Goal: Task Accomplishment & Management: Use online tool/utility

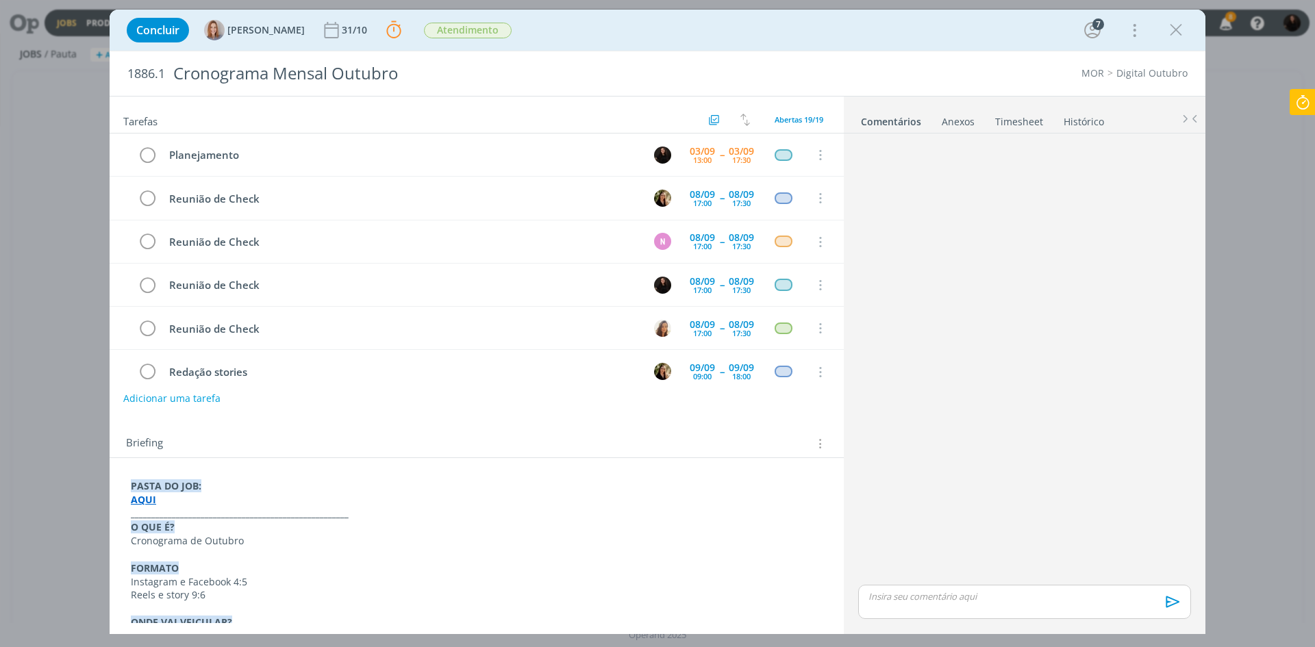
scroll to position [40, 0]
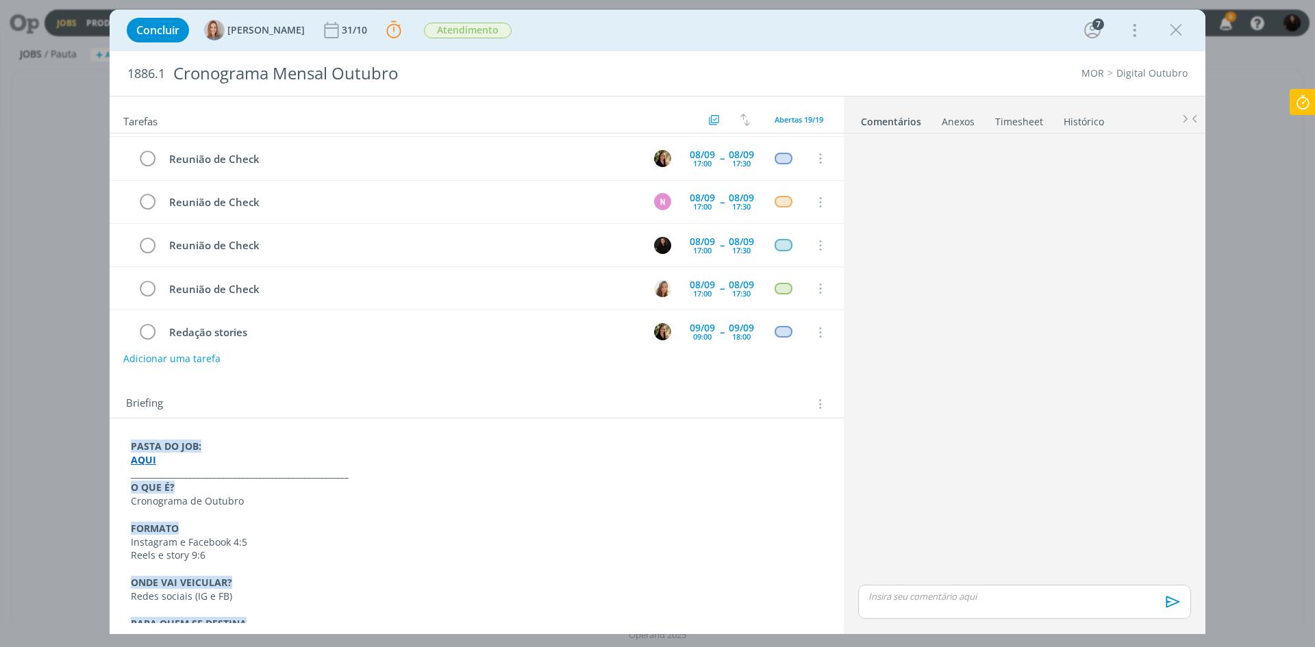
click at [1302, 105] on icon at bounding box center [1302, 102] width 25 height 27
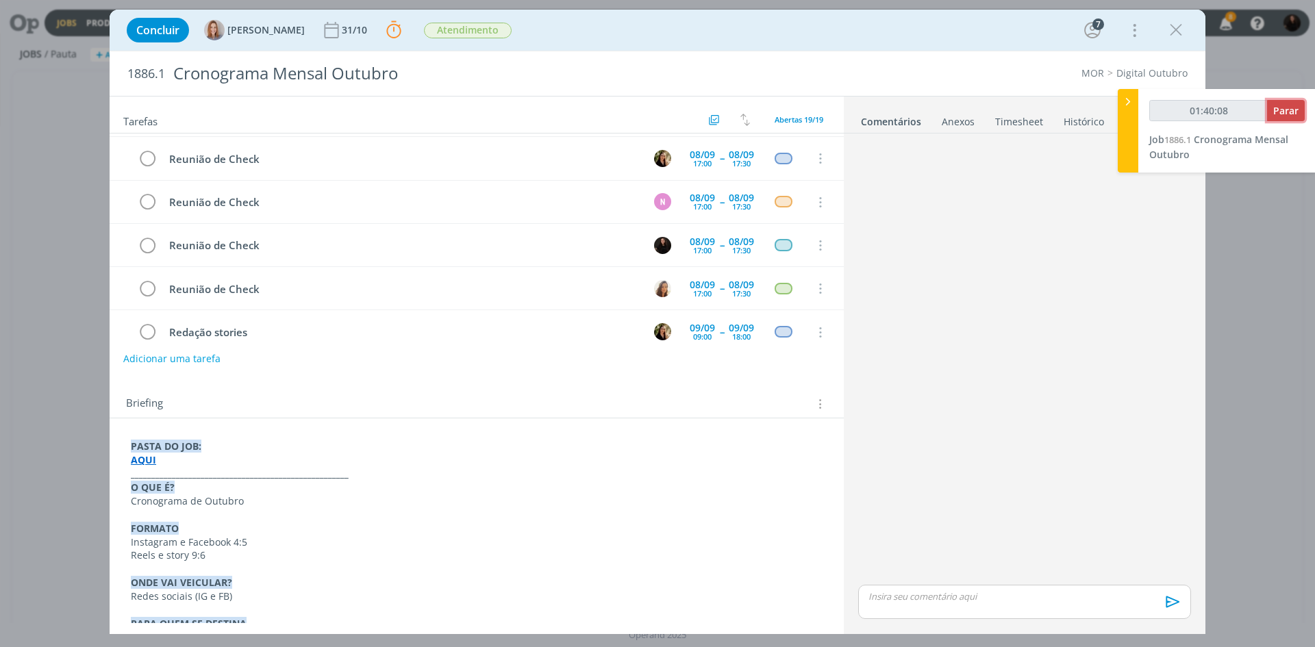
click at [1287, 116] on span "Parar" at bounding box center [1285, 110] width 25 height 13
click at [1282, 110] on span "Parar" at bounding box center [1285, 110] width 25 height 13
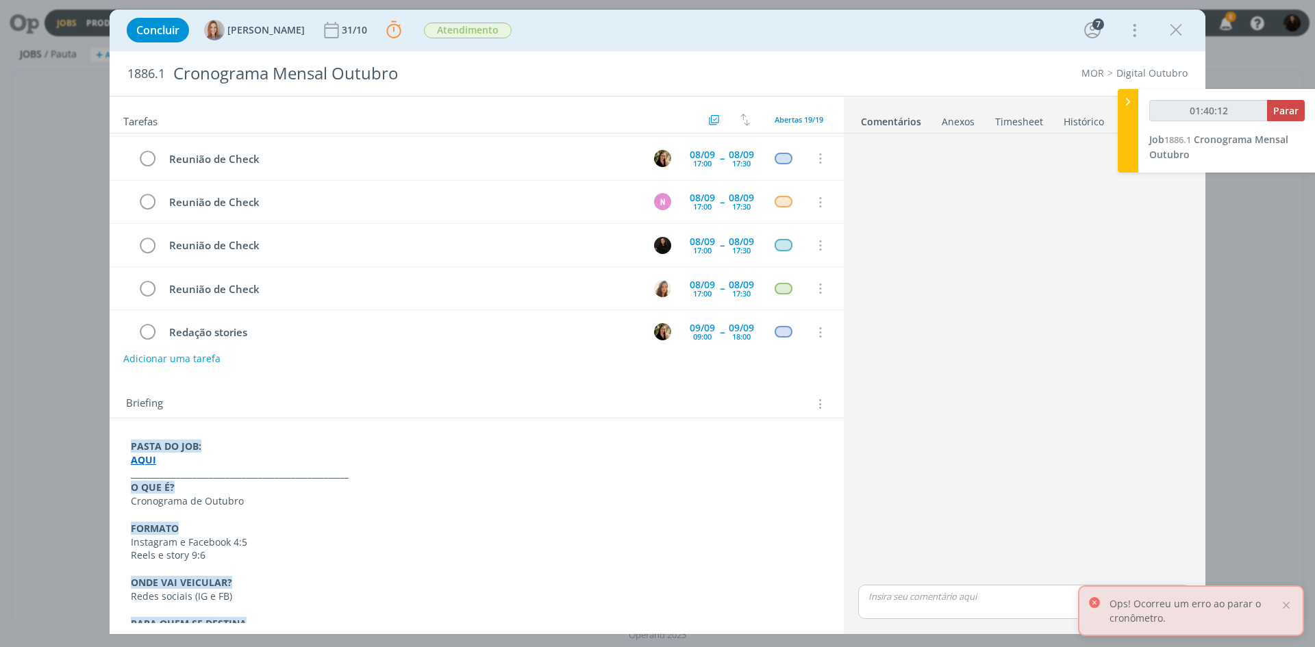
type input "01:41:00"
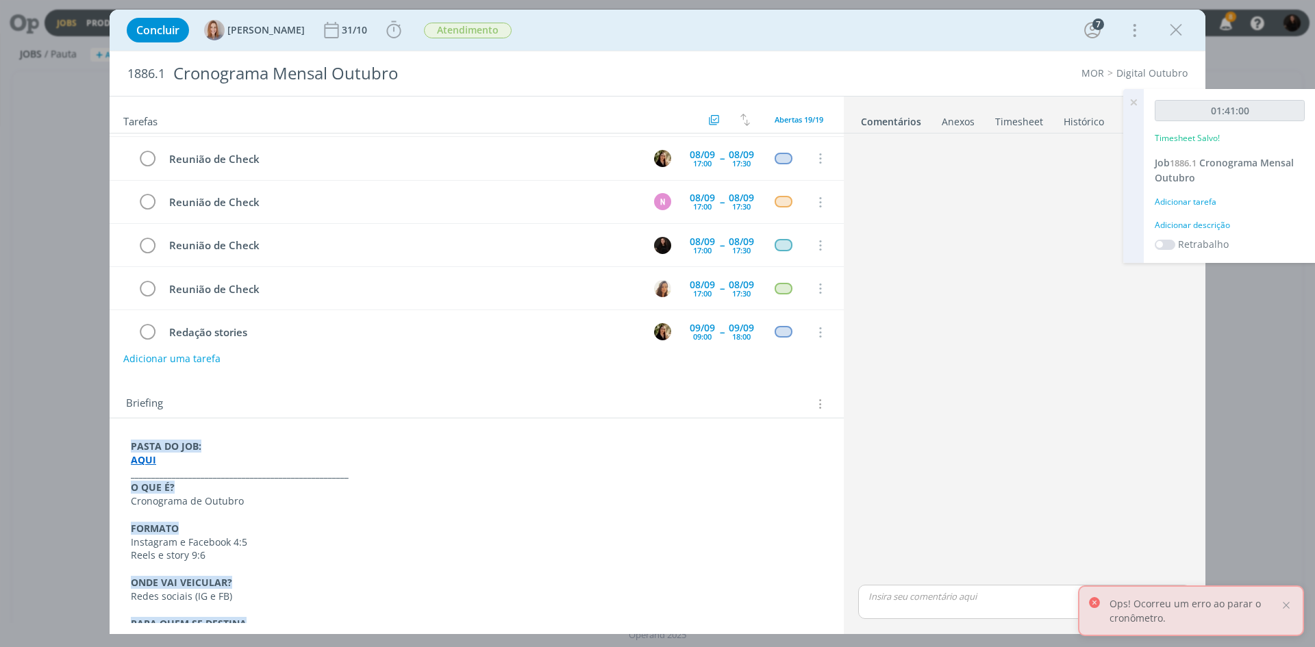
click at [1185, 225] on div "Adicionar descrição" at bounding box center [1229, 225] width 150 height 12
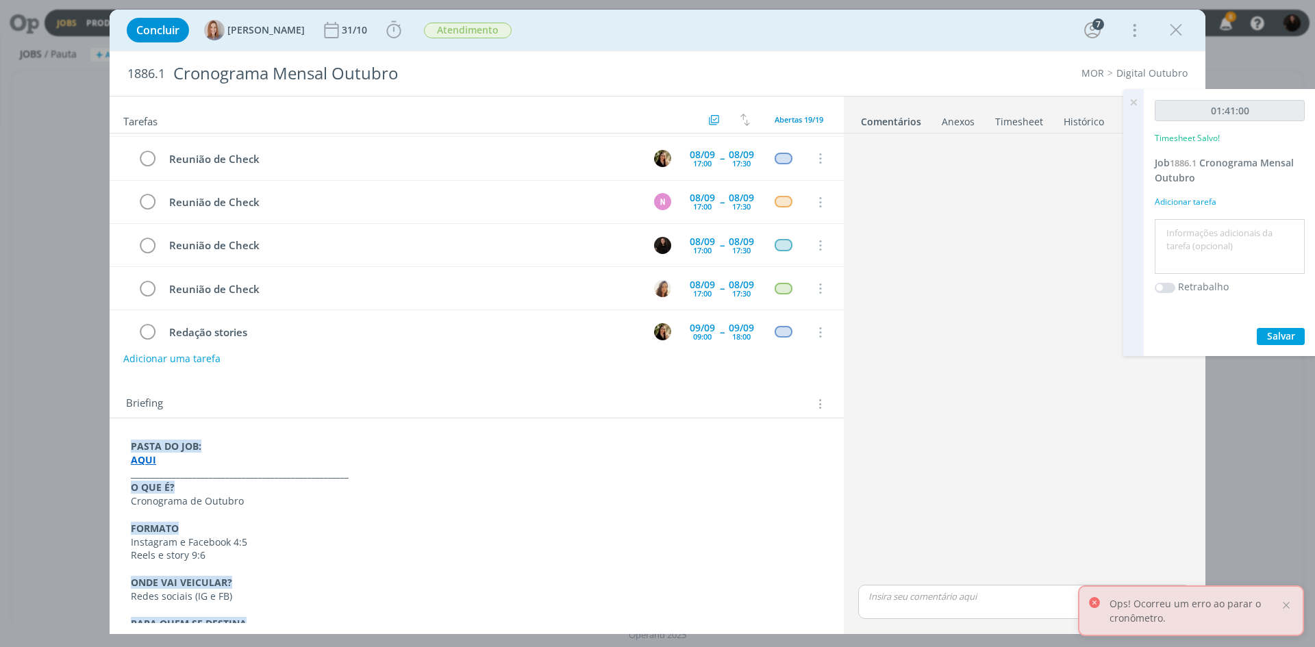
click at [1185, 240] on textarea at bounding box center [1229, 247] width 143 height 49
type textarea "cronograma"
click at [1274, 336] on span "Salvar" at bounding box center [1281, 335] width 28 height 13
click at [390, 24] on icon "dialog" at bounding box center [393, 30] width 21 height 21
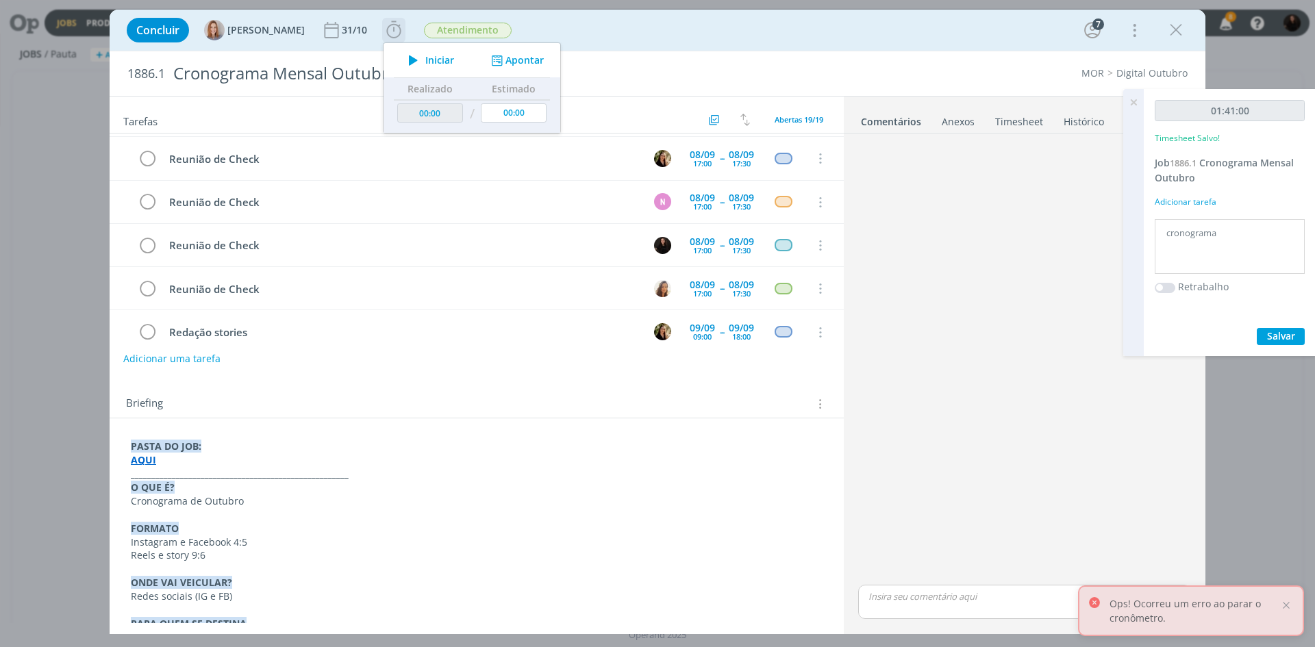
click at [437, 60] on span "Iniciar" at bounding box center [439, 60] width 29 height 10
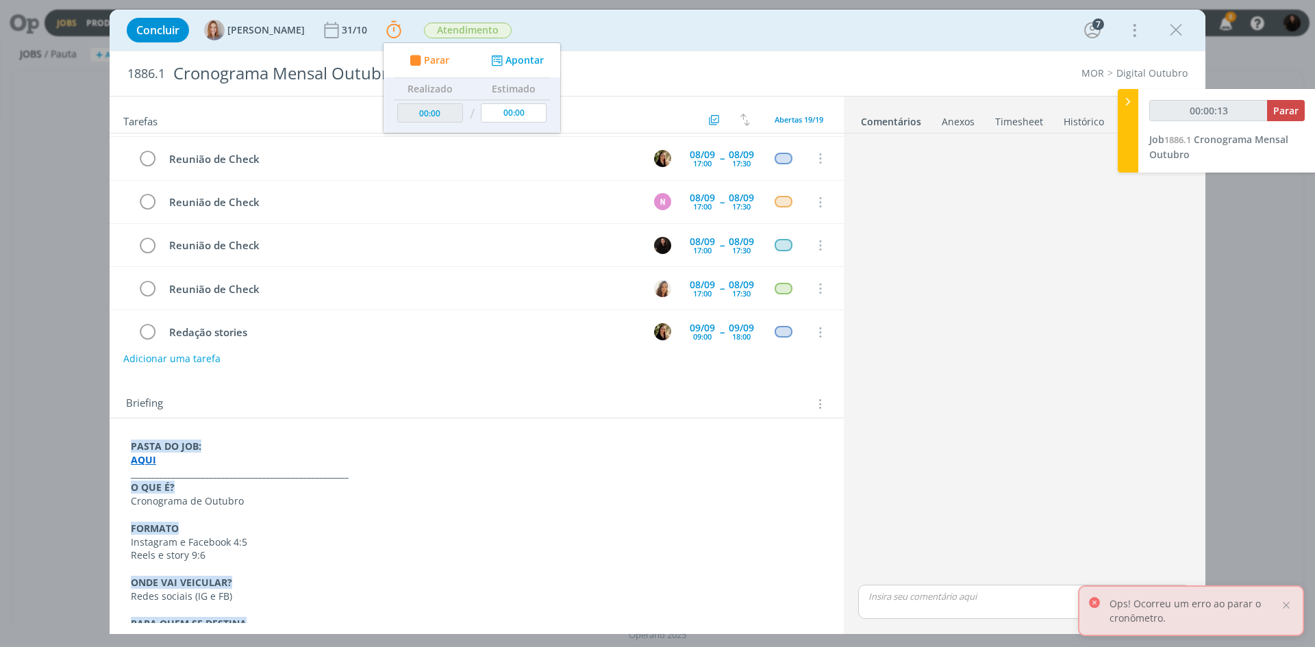
type input "00:00:14"
drag, startPoint x: 1126, startPoint y: 102, endPoint x: 1106, endPoint y: 123, distance: 29.1
click at [1123, 103] on icon at bounding box center [1128, 101] width 14 height 14
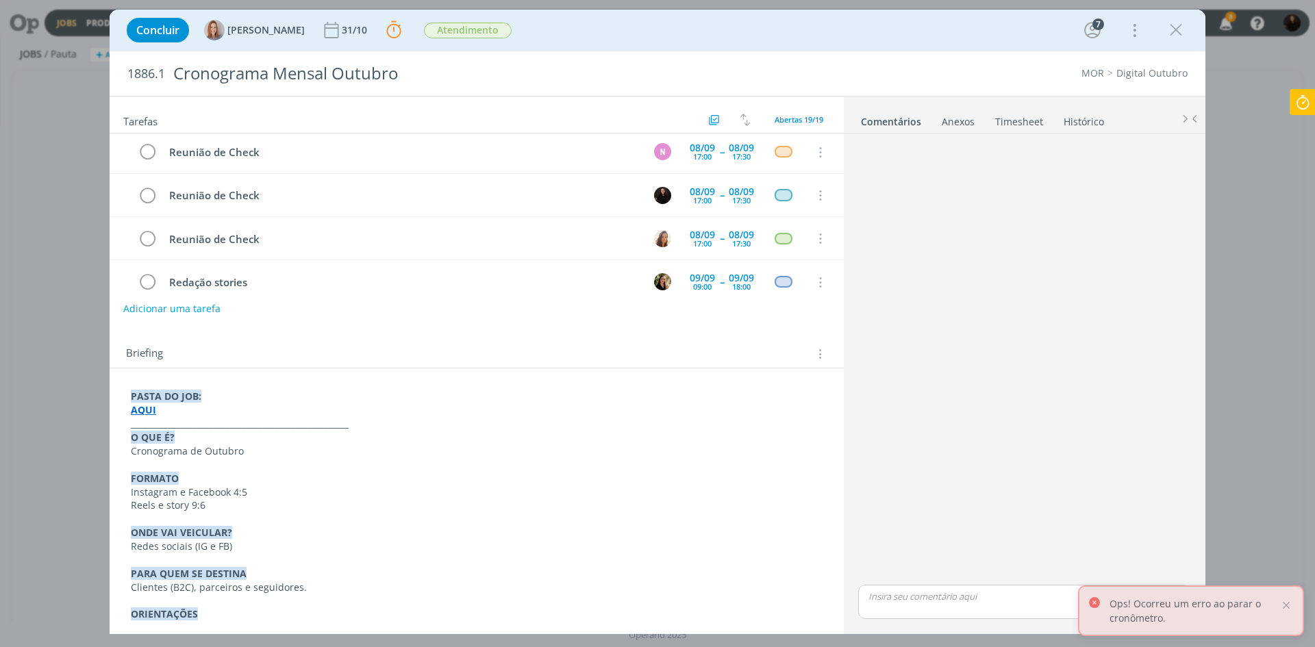
scroll to position [262, 0]
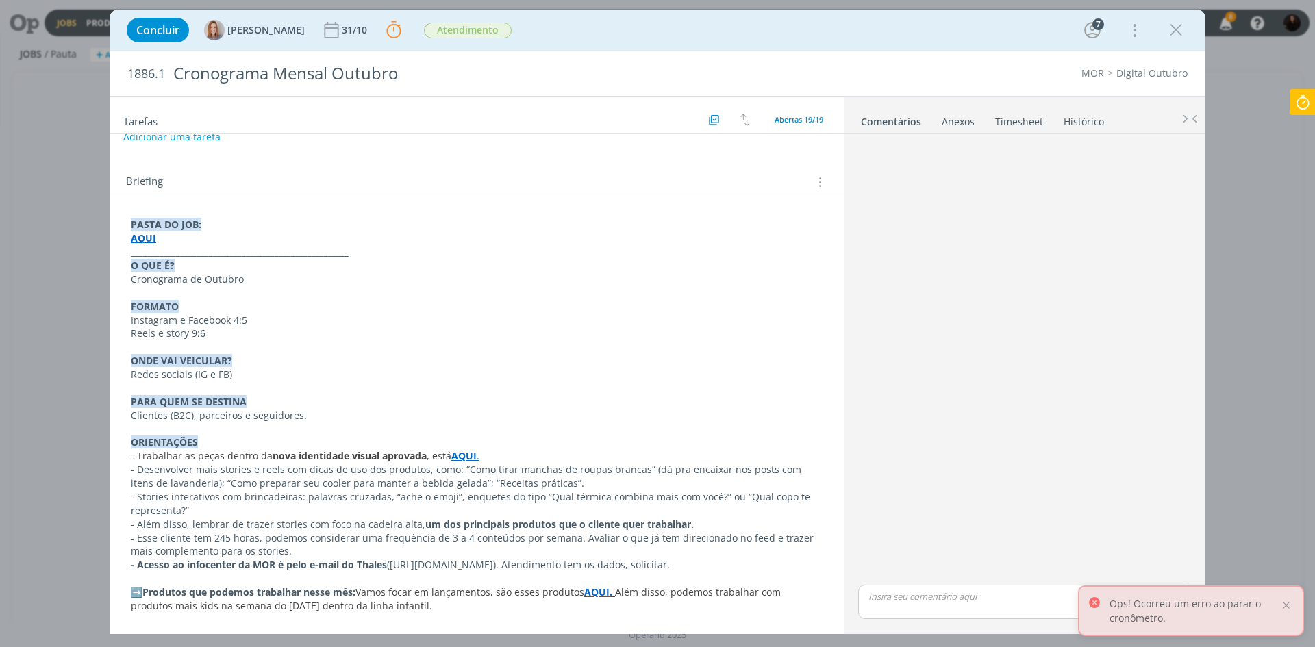
click at [495, 566] on p "- Acesso ao infocenter da MOR é pelo e-mail do Thales ([URL][DOMAIN_NAME]). Ate…" at bounding box center [477, 565] width 692 height 14
drag, startPoint x: 393, startPoint y: 566, endPoint x: 550, endPoint y: 567, distance: 156.8
click at [550, 567] on p "- Acesso ao infocenter da MOR é pelo e-mail do Thales ([URL][DOMAIN_NAME]). Ate…" at bounding box center [476, 566] width 690 height 14
copy p "[URL][DOMAIN_NAME]"
click at [1179, 31] on icon "dialog" at bounding box center [1175, 30] width 21 height 21
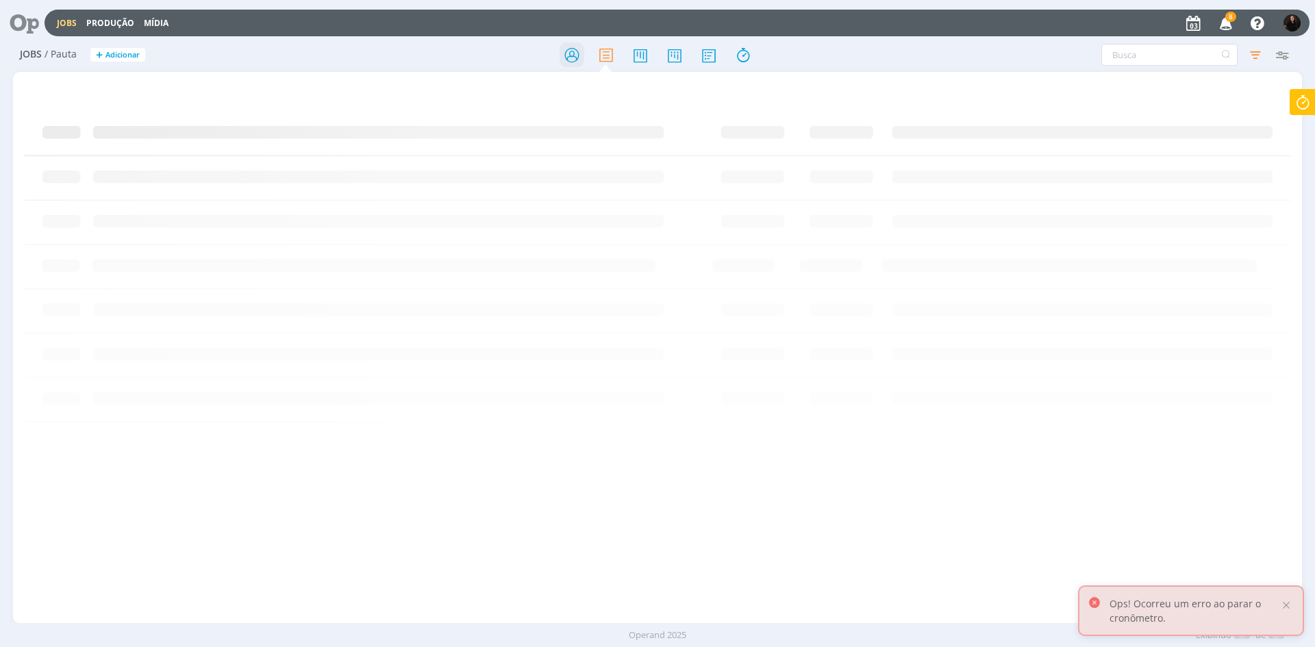
click at [569, 55] on icon at bounding box center [571, 55] width 25 height 27
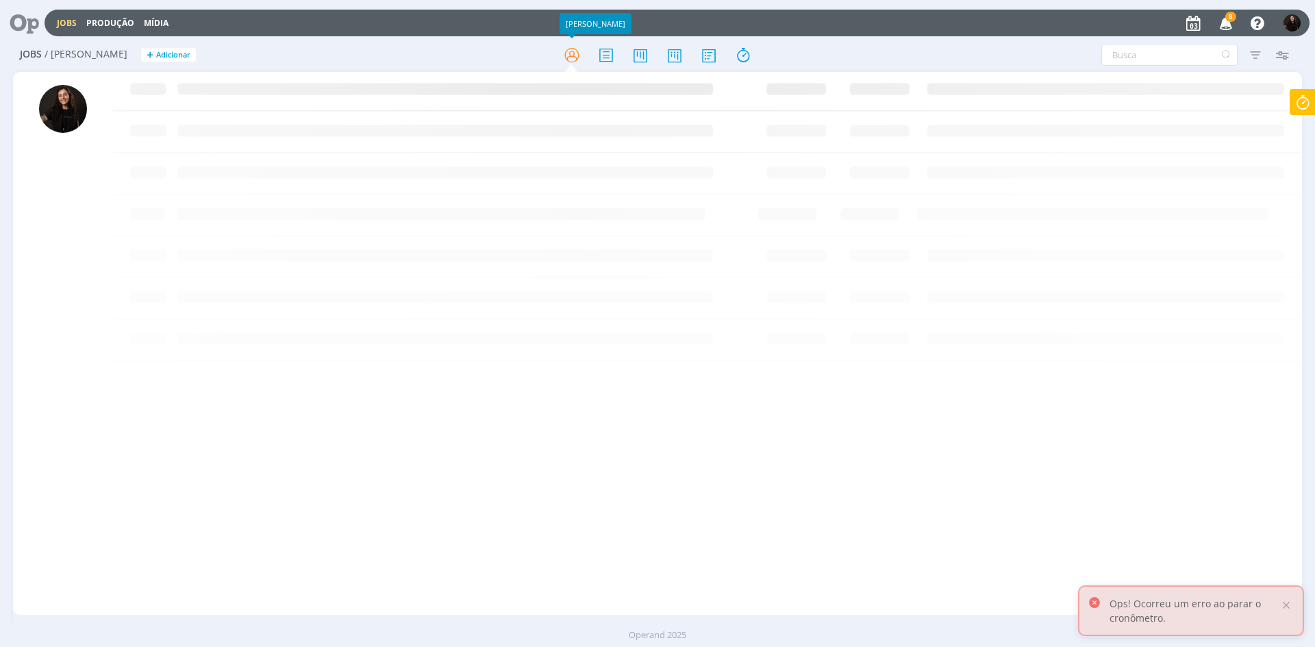
click at [1254, 52] on icon "button" at bounding box center [1255, 54] width 25 height 25
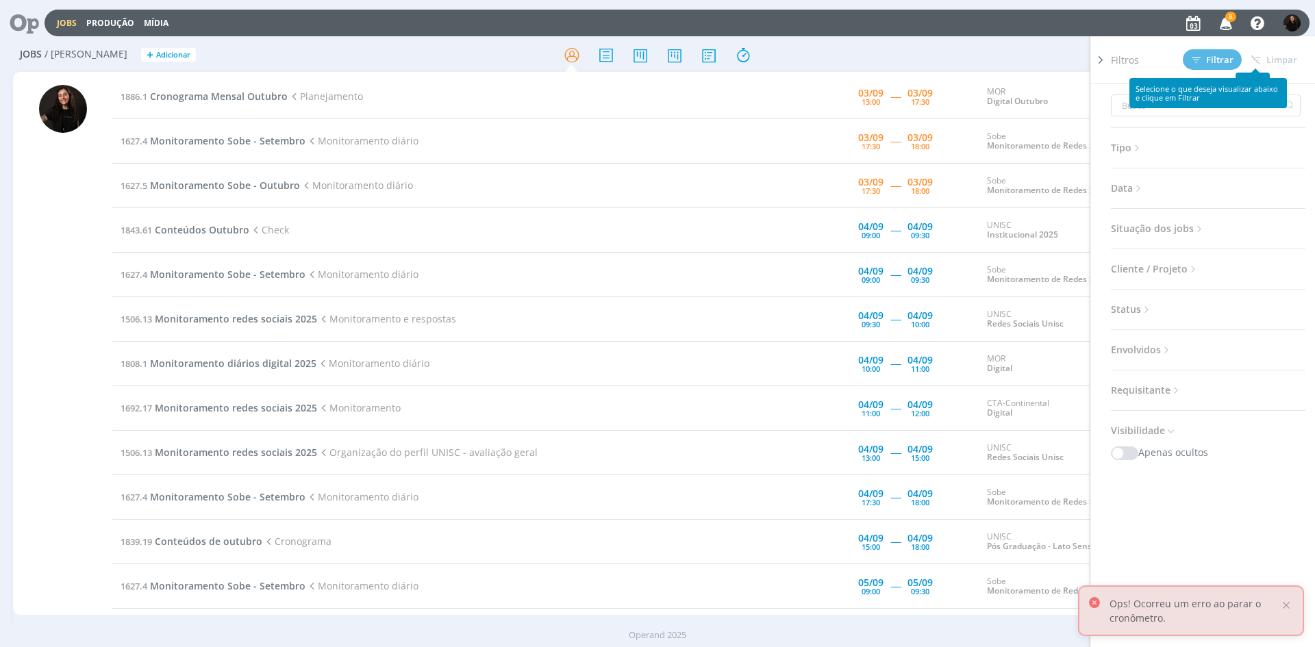
click at [1282, 53] on div "Filtrar [GEOGRAPHIC_DATA]" at bounding box center [1243, 59] width 123 height 21
click at [1124, 55] on span "Filtros" at bounding box center [1125, 60] width 28 height 14
click at [1100, 53] on icon at bounding box center [1100, 60] width 14 height 14
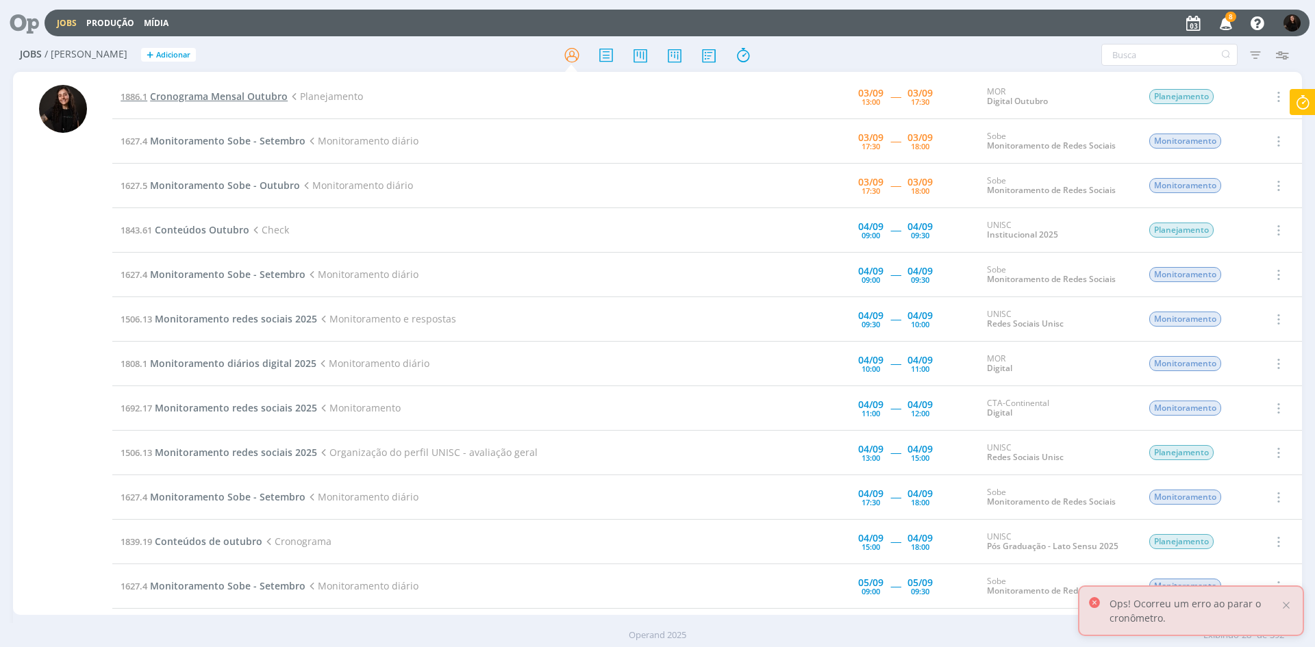
click at [194, 95] on span "Cronograma Mensal Outubro" at bounding box center [219, 96] width 138 height 13
